Goal: Transaction & Acquisition: Purchase product/service

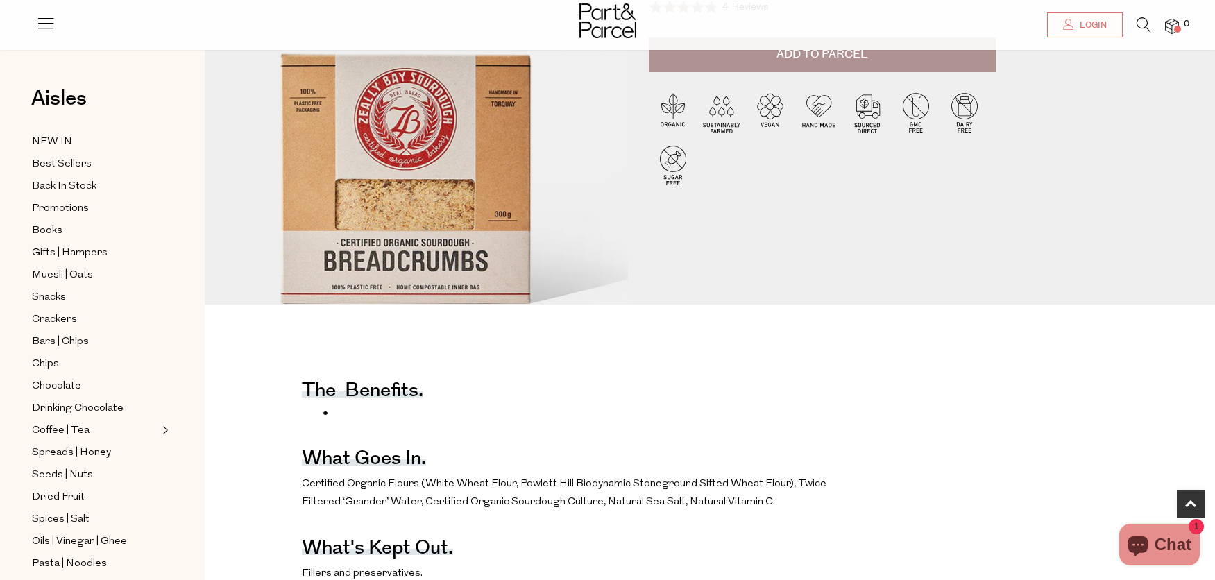
scroll to position [305, 4]
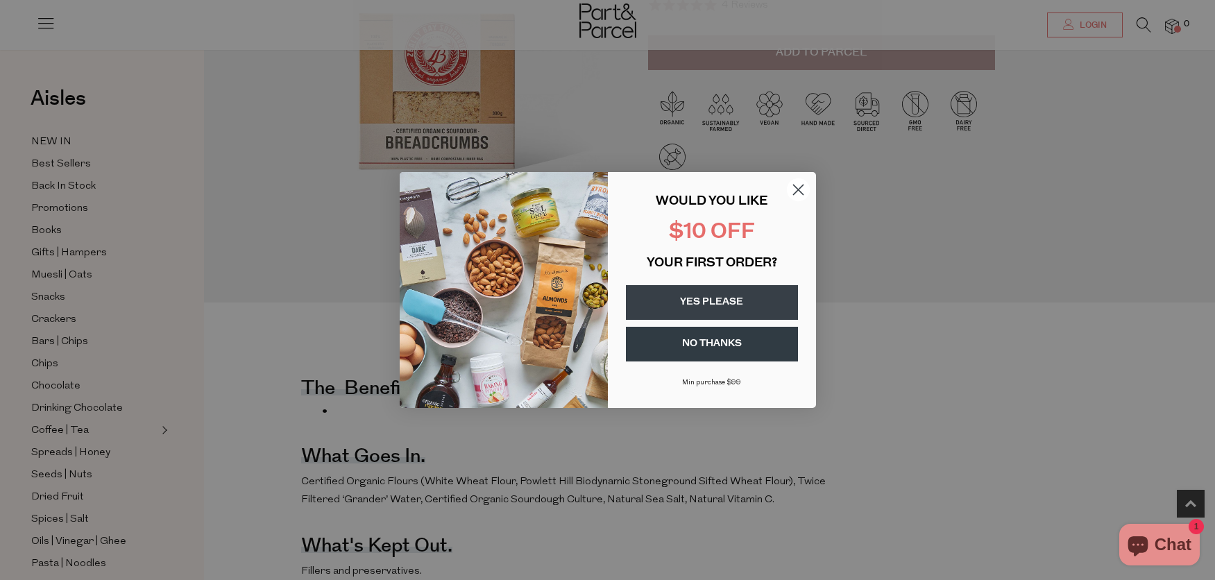
click at [797, 187] on circle "Close dialog" at bounding box center [797, 189] width 23 height 23
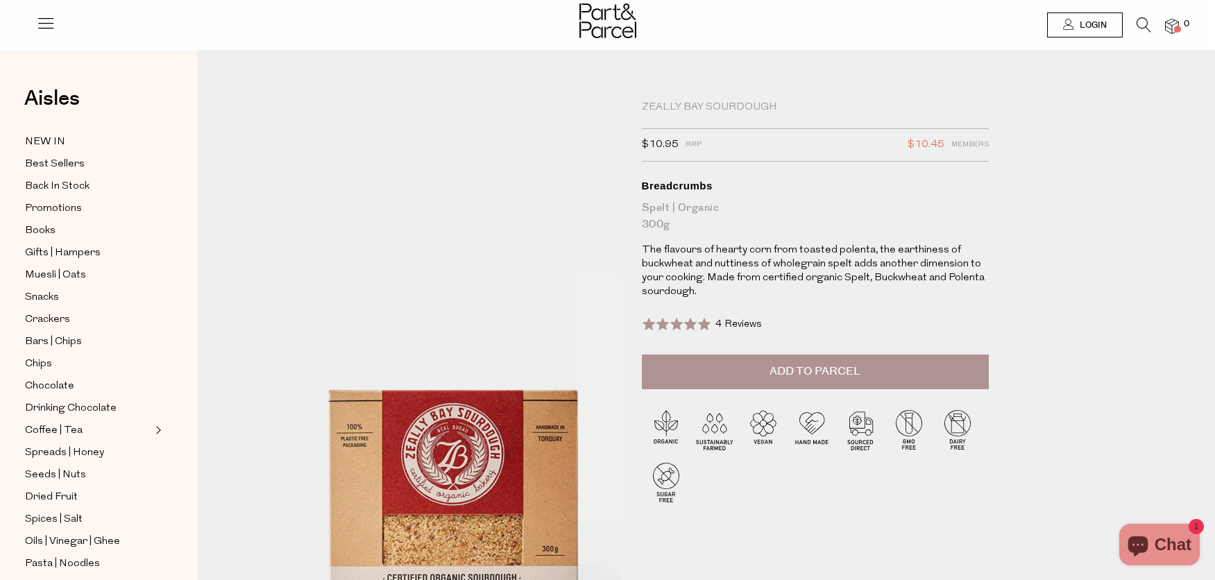
scroll to position [0, 10]
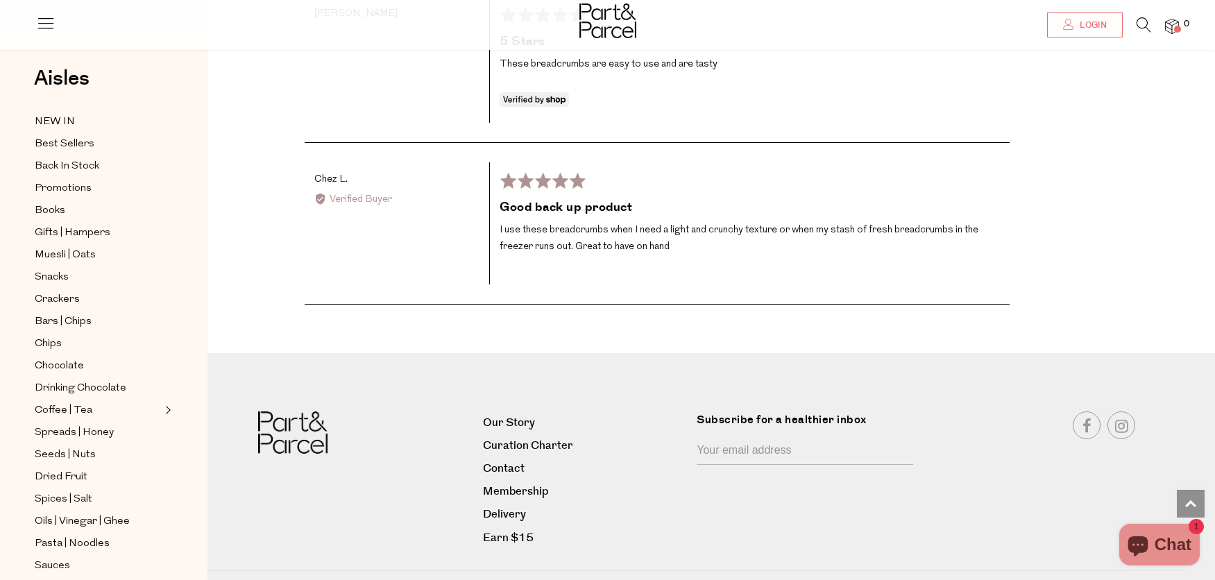
scroll to position [2611, 1]
click at [1198, 524] on span "1" at bounding box center [1195, 526] width 15 height 15
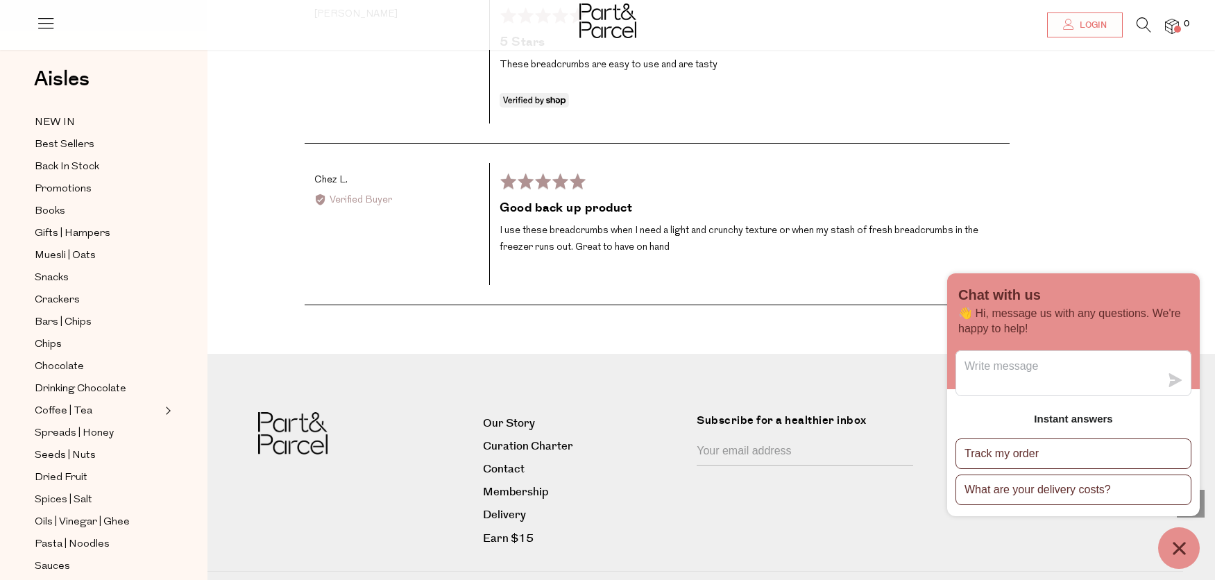
click at [1180, 545] on icon "Chat window" at bounding box center [1179, 549] width 22 height 22
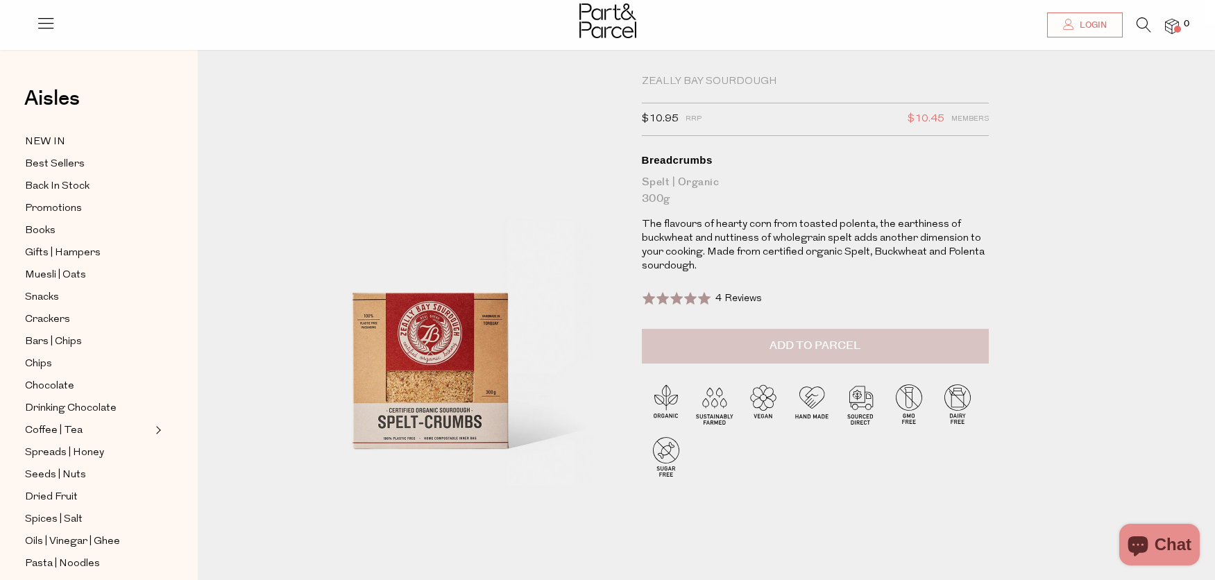
scroll to position [26, 11]
click at [803, 343] on span "Add to Parcel" at bounding box center [814, 346] width 91 height 16
click at [974, 336] on button "button" at bounding box center [969, 344] width 40 height 31
type input "2"
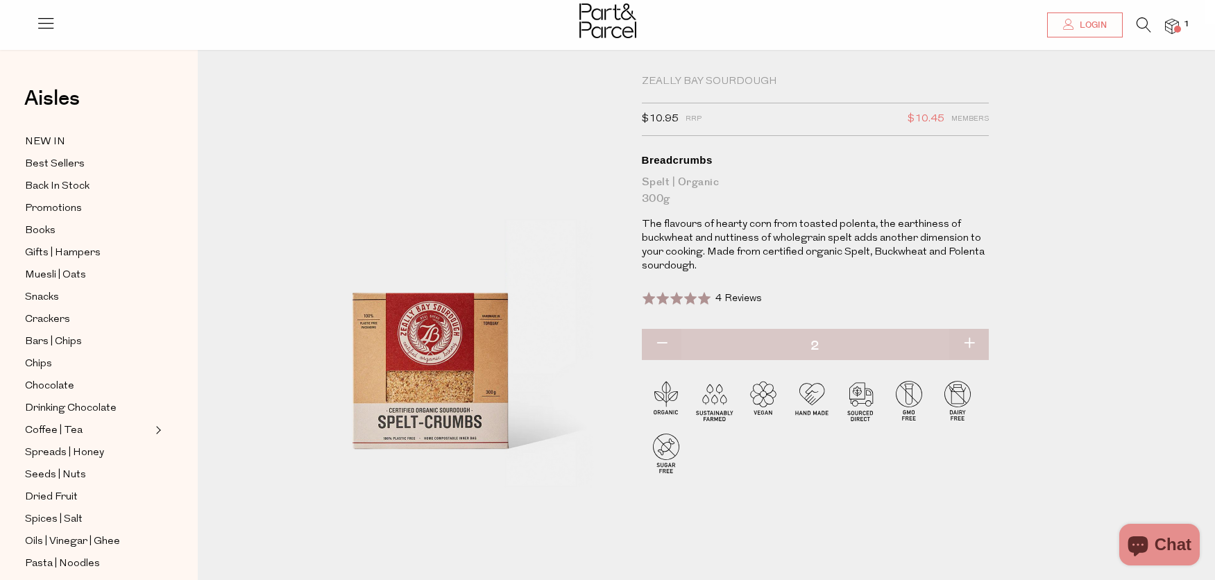
type input "2"
click at [1174, 26] on span at bounding box center [1177, 29] width 7 height 7
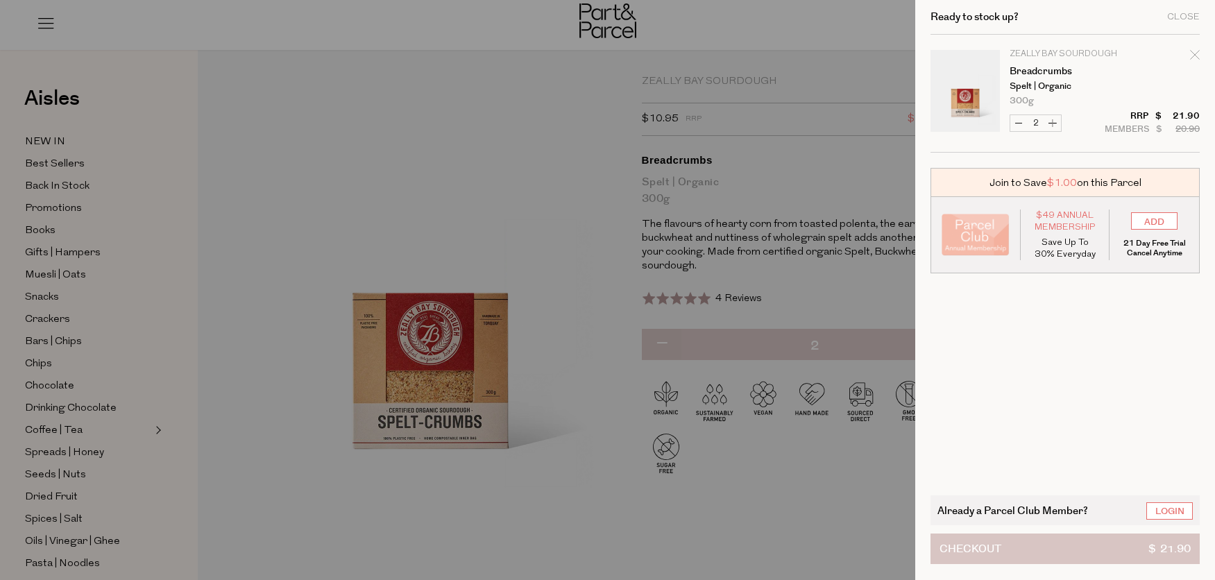
click at [1038, 549] on button "Checkout $ 21.90" at bounding box center [1064, 548] width 269 height 31
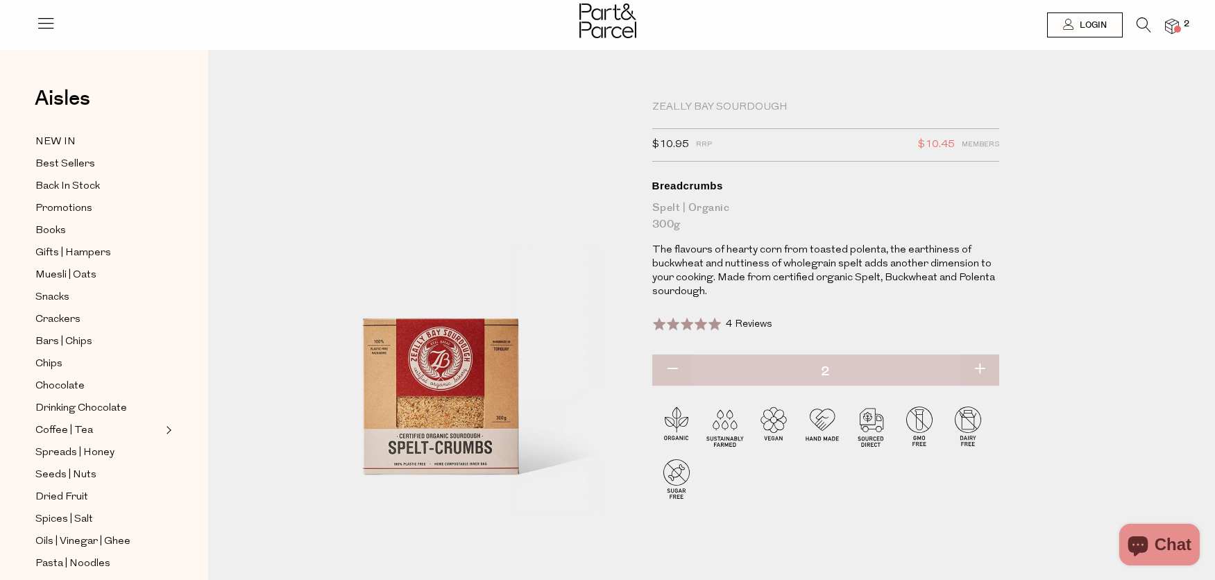
scroll to position [26, 10]
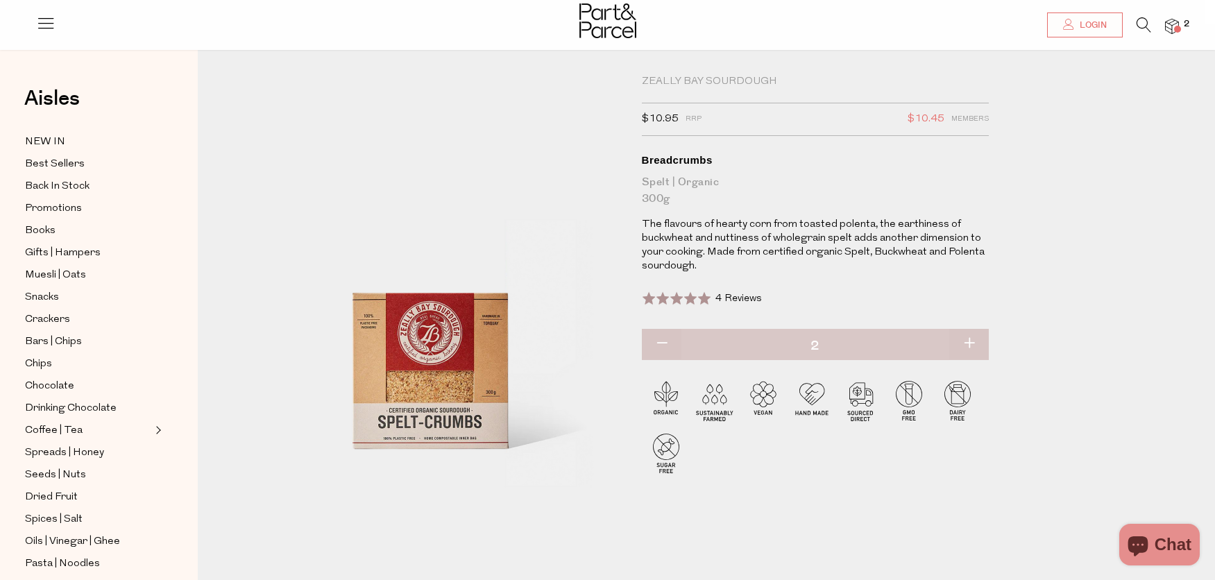
click at [1174, 22] on img at bounding box center [1172, 27] width 14 height 16
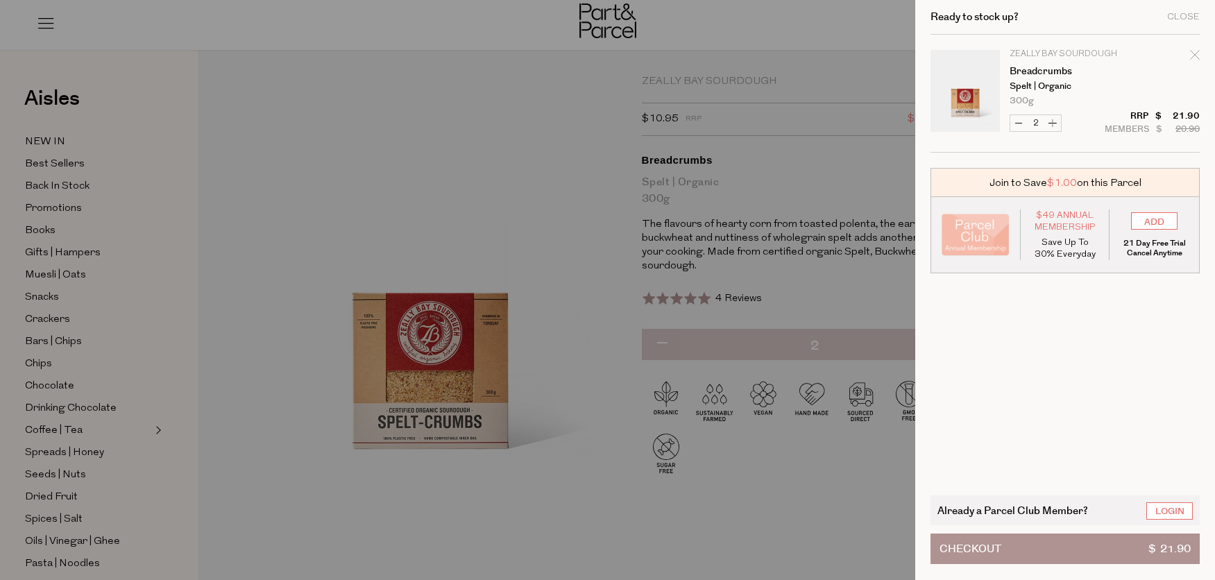
click at [1194, 53] on icon "Remove Breadcrumbs" at bounding box center [1195, 55] width 10 height 10
type input "Add Membership"
